Goal: Task Accomplishment & Management: Manage account settings

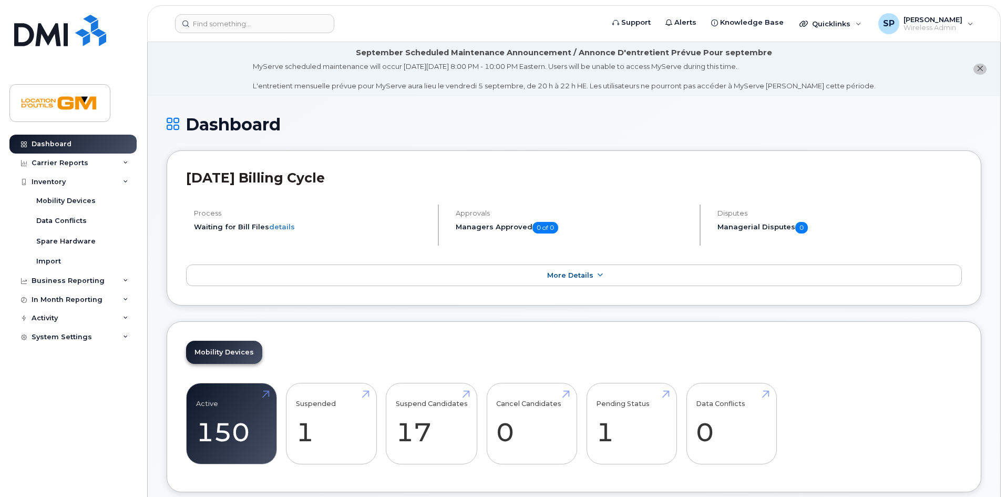
click at [69, 198] on div "Mobility Devices" at bounding box center [65, 200] width 59 height 9
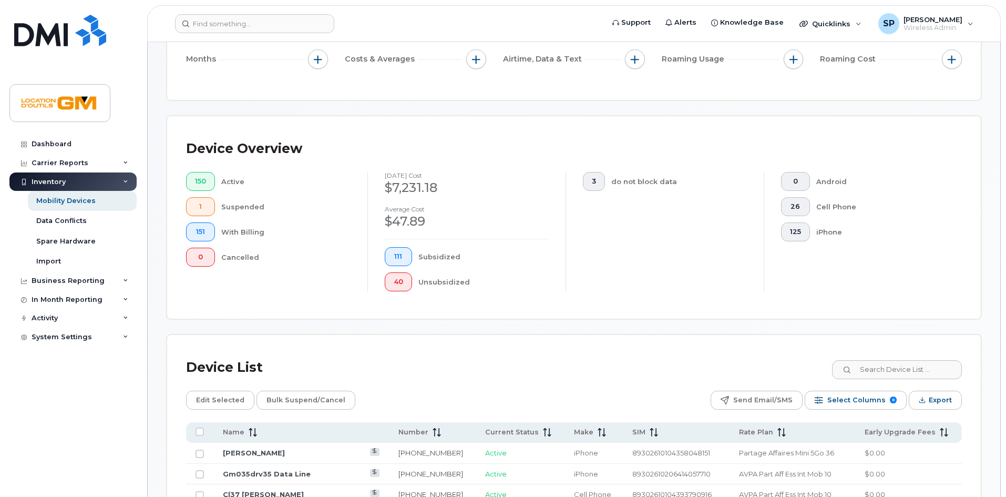
scroll to position [174, 0]
click at [881, 353] on div "Device List" at bounding box center [574, 366] width 776 height 27
click at [886, 359] on input at bounding box center [896, 368] width 131 height 19
type input "simon"
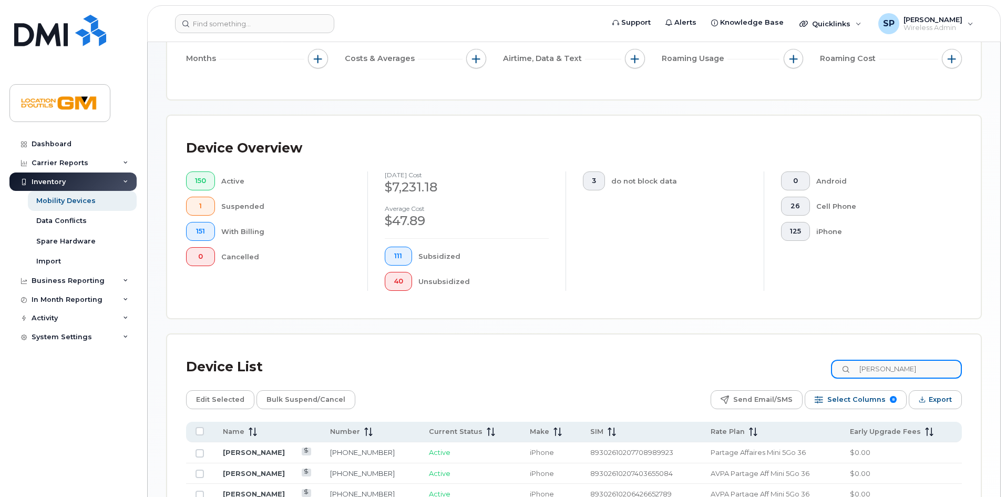
scroll to position [269, 0]
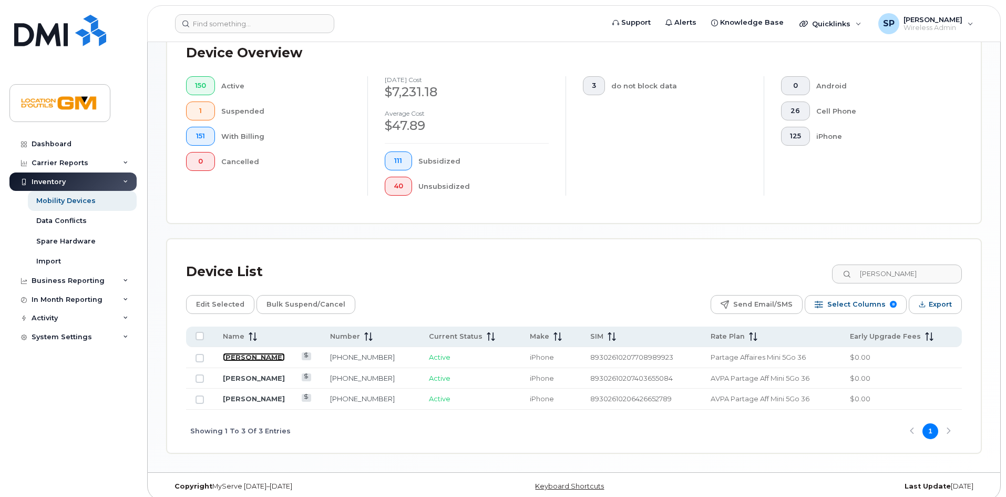
click at [246, 353] on link "[PERSON_NAME]" at bounding box center [254, 357] width 62 height 8
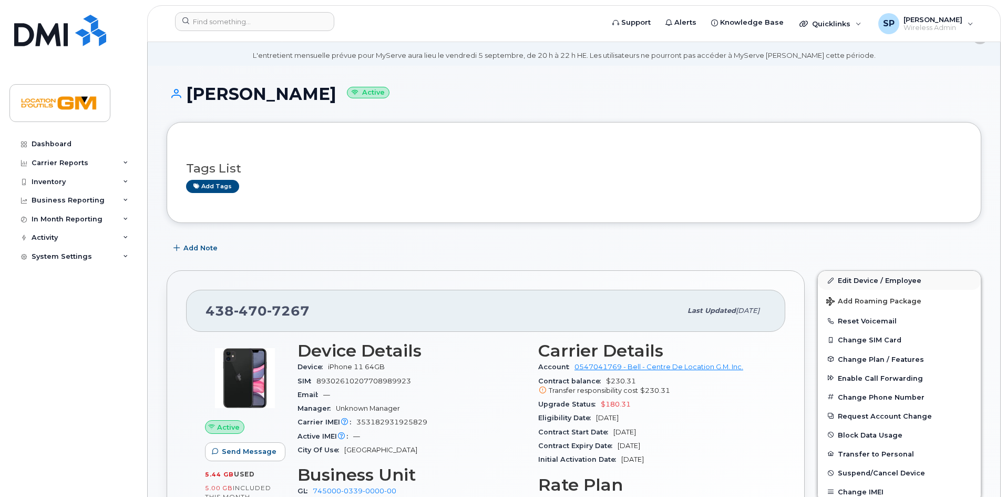
scroll to position [30, 0]
click at [858, 277] on link "Edit Device / Employee" at bounding box center [899, 280] width 163 height 19
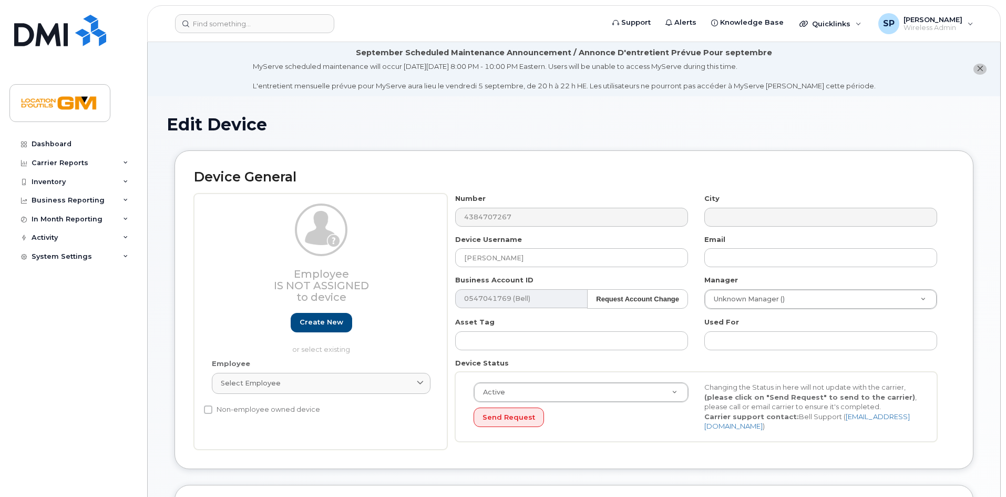
select select "14217268"
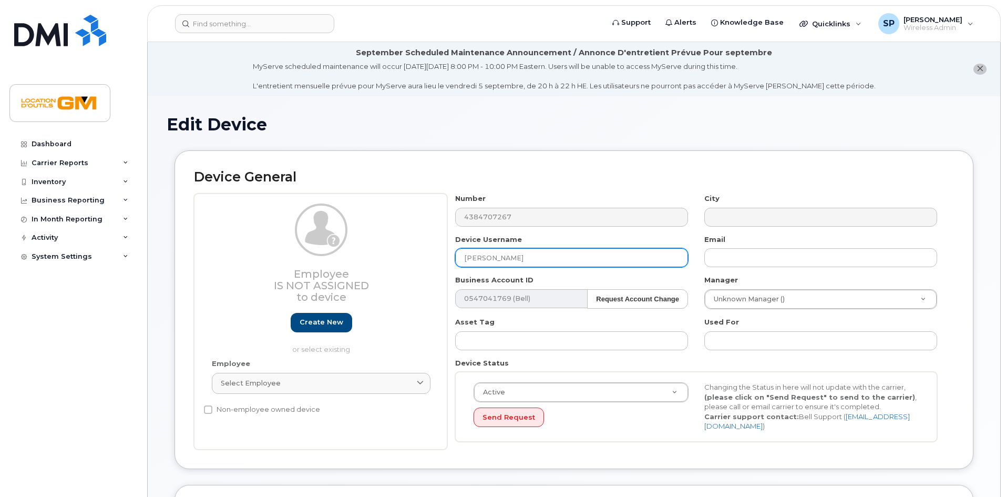
click at [468, 255] on input "[PERSON_NAME]" at bounding box center [571, 257] width 233 height 19
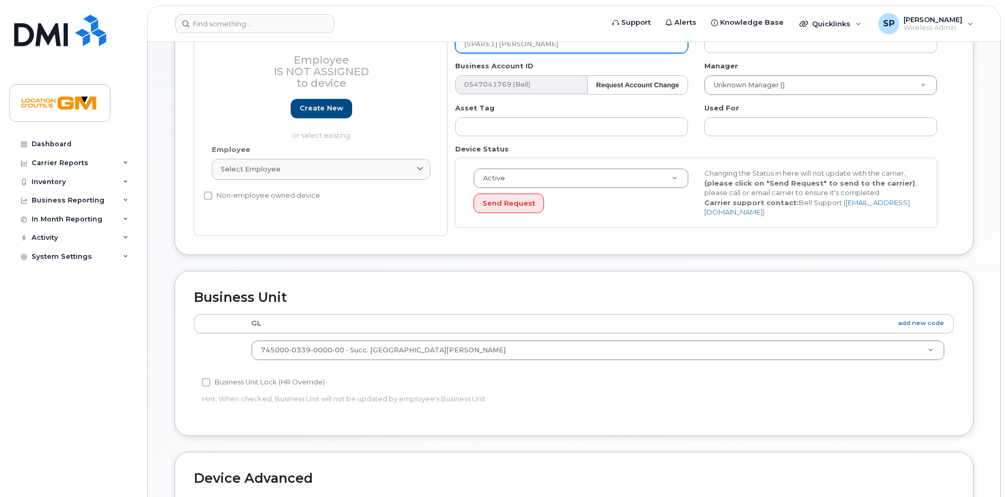
scroll to position [478, 0]
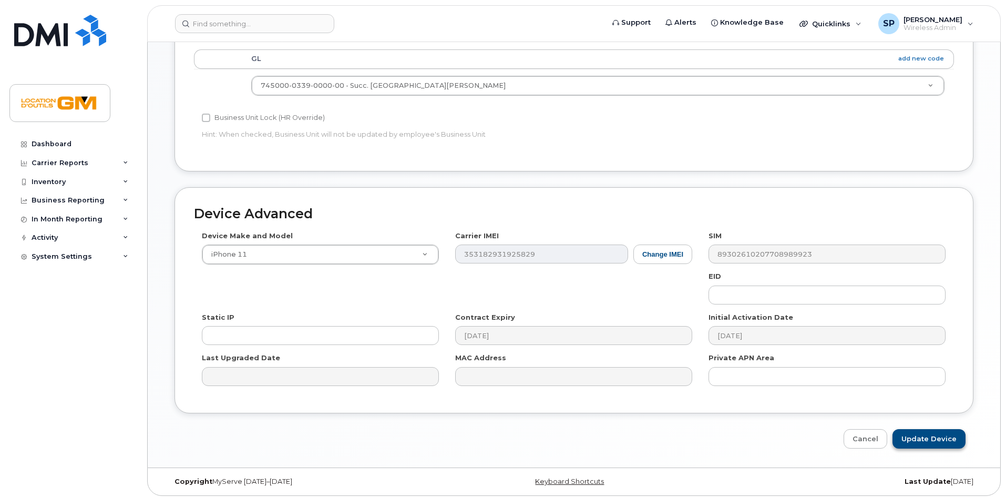
type input "[SPARE1] [PERSON_NAME]"
click at [940, 438] on input "Update Device" at bounding box center [928, 438] width 73 height 19
type input "Saving..."
